Goal: Transaction & Acquisition: Obtain resource

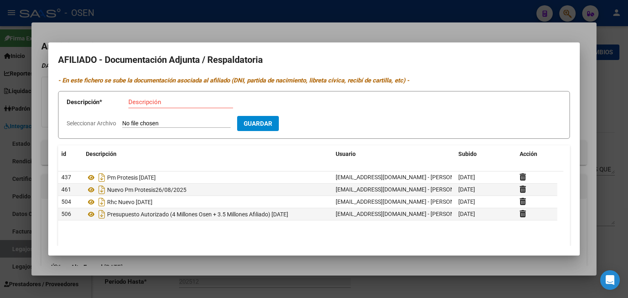
scroll to position [28, 0]
click at [500, 9] on div at bounding box center [314, 149] width 628 height 298
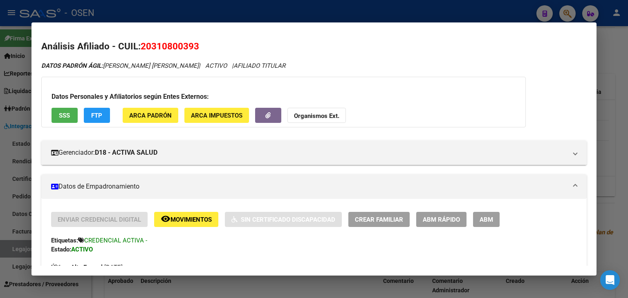
click at [473, 9] on div at bounding box center [314, 149] width 628 height 298
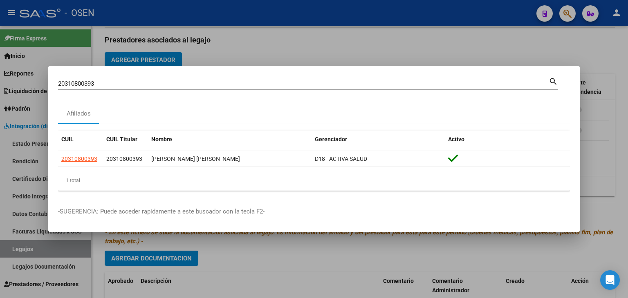
click at [473, 9] on div at bounding box center [314, 149] width 628 height 298
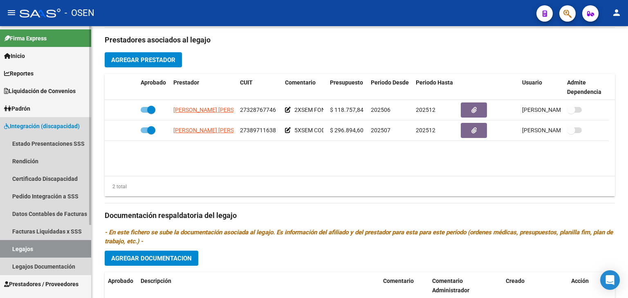
click at [38, 128] on span "Integración (discapacidad)" at bounding box center [42, 126] width 76 height 9
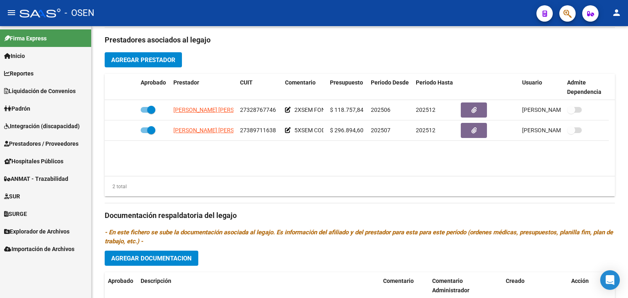
click at [38, 128] on span "Integración (discapacidad)" at bounding box center [42, 126] width 76 height 9
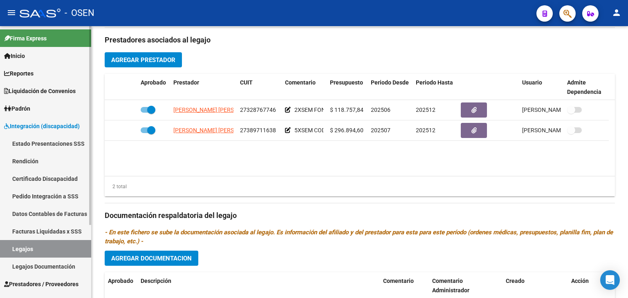
click at [38, 128] on span "Integración (discapacidad)" at bounding box center [42, 126] width 76 height 9
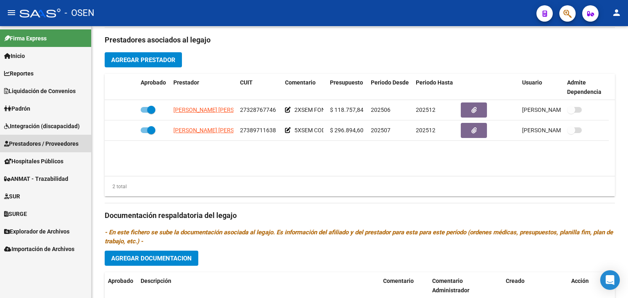
click at [37, 146] on span "Prestadores / Proveedores" at bounding box center [41, 143] width 74 height 9
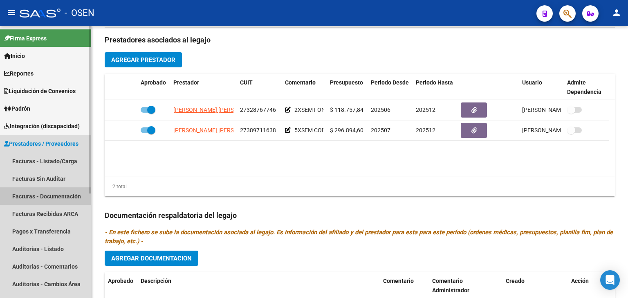
click at [46, 197] on link "Facturas - Documentación" at bounding box center [45, 197] width 91 height 18
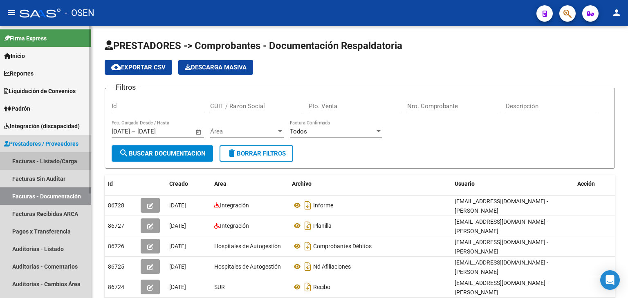
click at [50, 159] on link "Facturas - Listado/Carga" at bounding box center [45, 161] width 91 height 18
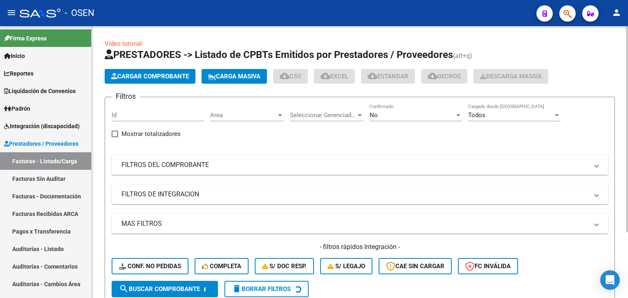
click at [235, 112] on span "Area" at bounding box center [243, 115] width 66 height 7
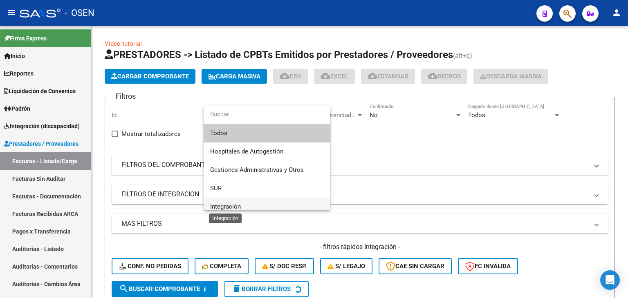
click at [235, 204] on span "Integración" at bounding box center [225, 206] width 31 height 7
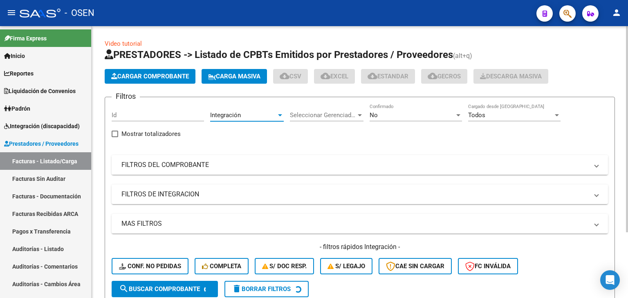
click at [204, 164] on mat-panel-title "FILTROS DEL COMPROBANTE" at bounding box center [354, 165] width 467 height 9
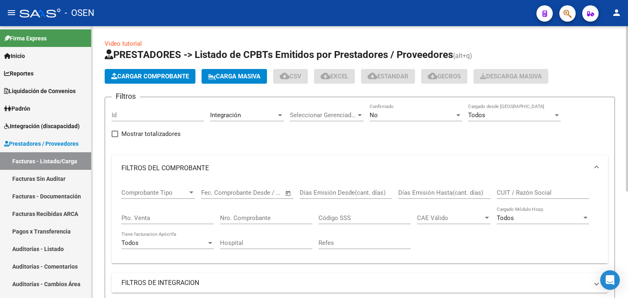
click at [202, 166] on mat-panel-title "FILTROS DEL COMPROBANTE" at bounding box center [354, 168] width 467 height 9
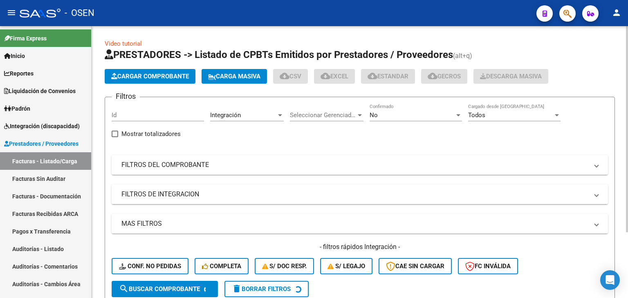
drag, startPoint x: 196, startPoint y: 187, endPoint x: 196, endPoint y: 200, distance: 13.5
click at [196, 187] on mat-expansion-panel-header "FILTROS DE INTEGRACION" at bounding box center [360, 195] width 496 height 20
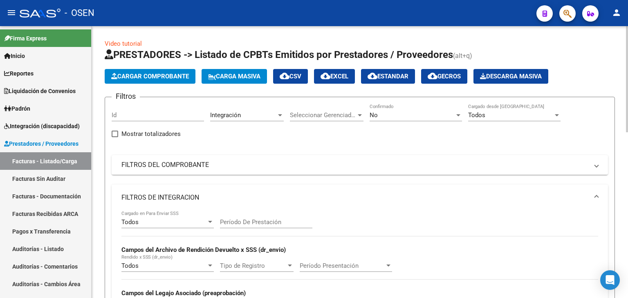
click at [183, 216] on div "Todos Cargado en Para Enviar SSS" at bounding box center [167, 220] width 92 height 18
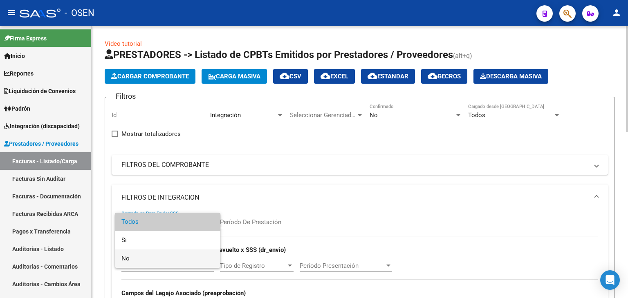
click at [172, 267] on span "No" at bounding box center [167, 259] width 92 height 18
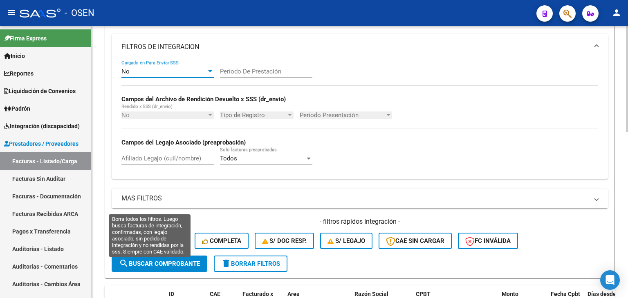
scroll to position [164, 0]
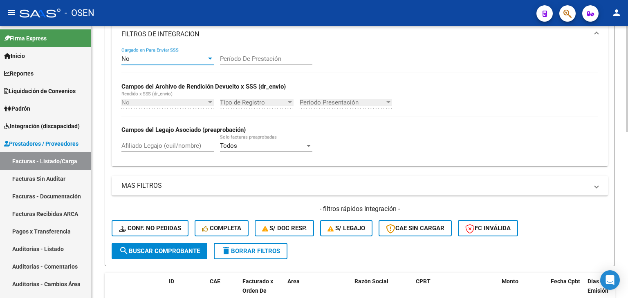
click at [166, 246] on button "search Buscar Comprobante" at bounding box center [160, 251] width 96 height 16
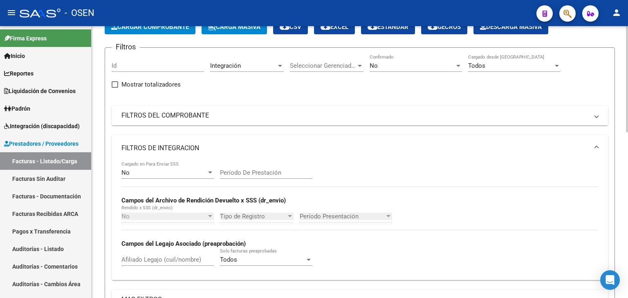
scroll to position [41, 0]
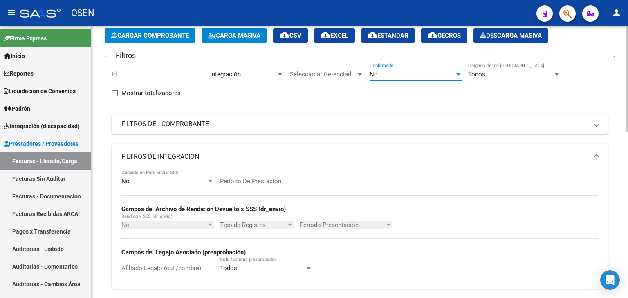
click at [394, 72] on div "No" at bounding box center [412, 74] width 85 height 7
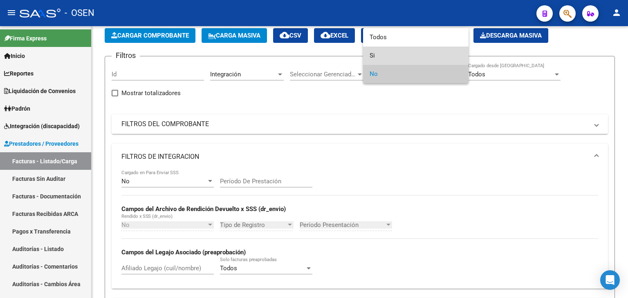
click at [390, 58] on span "Si" at bounding box center [416, 56] width 92 height 18
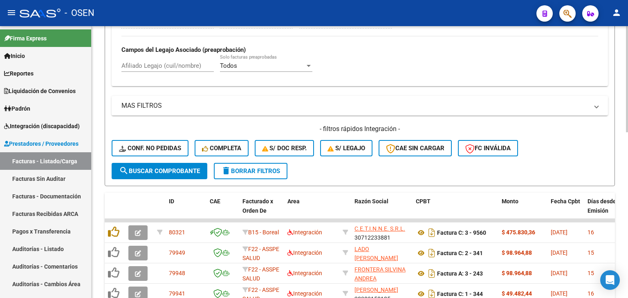
scroll to position [245, 0]
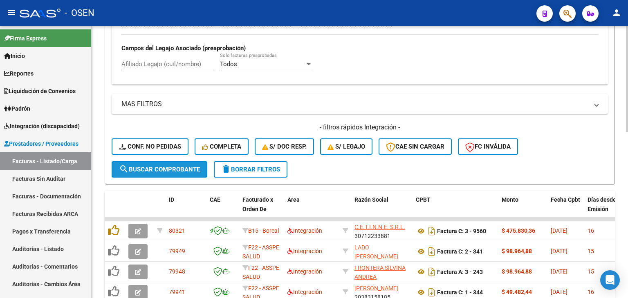
drag, startPoint x: 170, startPoint y: 170, endPoint x: 168, endPoint y: 153, distance: 17.3
click at [170, 170] on span "search Buscar Comprobante" at bounding box center [159, 169] width 81 height 7
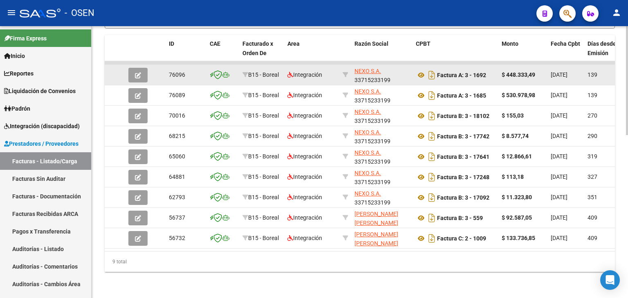
scroll to position [406, 0]
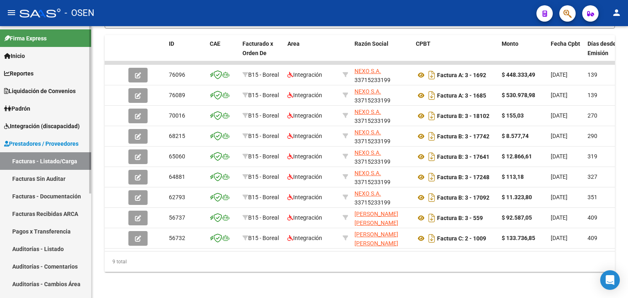
click at [39, 120] on link "Integración (discapacidad)" at bounding box center [45, 126] width 91 height 18
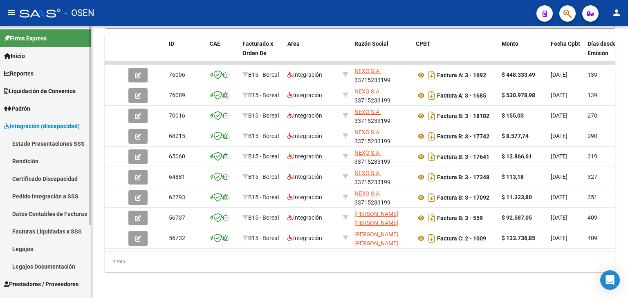
click at [31, 197] on link "Pedido Integración a SSS" at bounding box center [45, 197] width 91 height 18
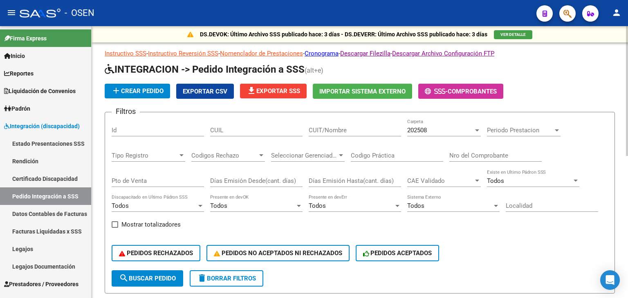
click at [274, 86] on button "file_download Exportar SSS" at bounding box center [273, 91] width 67 height 15
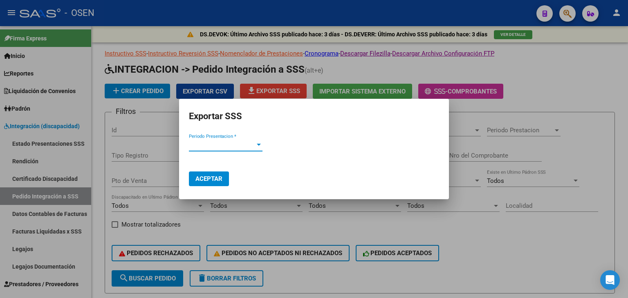
click at [235, 146] on span "Periodo Presentacion *" at bounding box center [222, 144] width 66 height 7
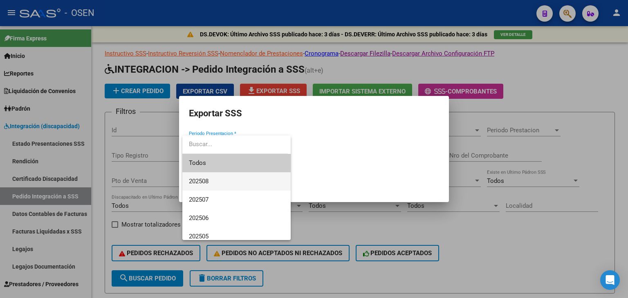
click at [228, 182] on span "202508" at bounding box center [236, 181] width 95 height 18
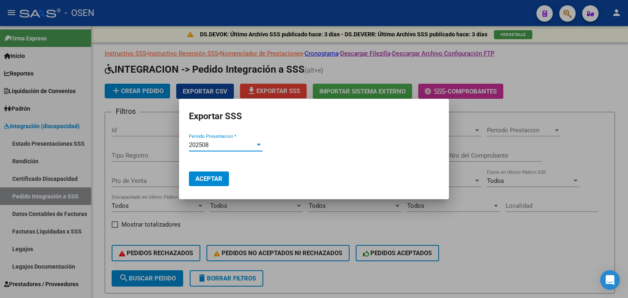
click at [212, 181] on span "Aceptar" at bounding box center [208, 178] width 27 height 7
drag, startPoint x: 482, startPoint y: 101, endPoint x: 479, endPoint y: 90, distance: 10.7
click at [481, 100] on div at bounding box center [314, 149] width 628 height 298
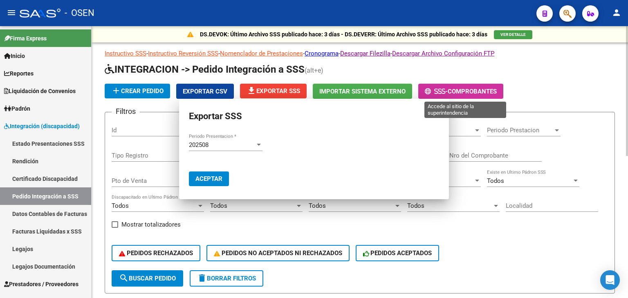
click at [479, 90] on span "Comprobantes" at bounding box center [472, 91] width 49 height 7
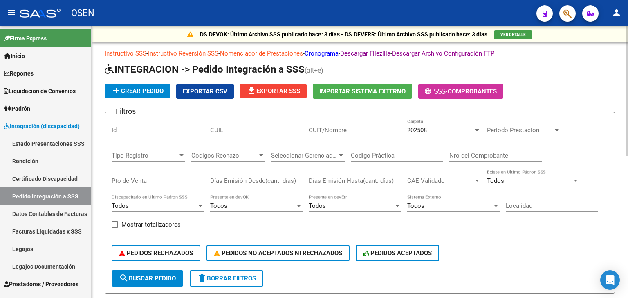
click at [330, 52] on link "Cronograma" at bounding box center [322, 53] width 34 height 7
